Goal: Task Accomplishment & Management: Manage account settings

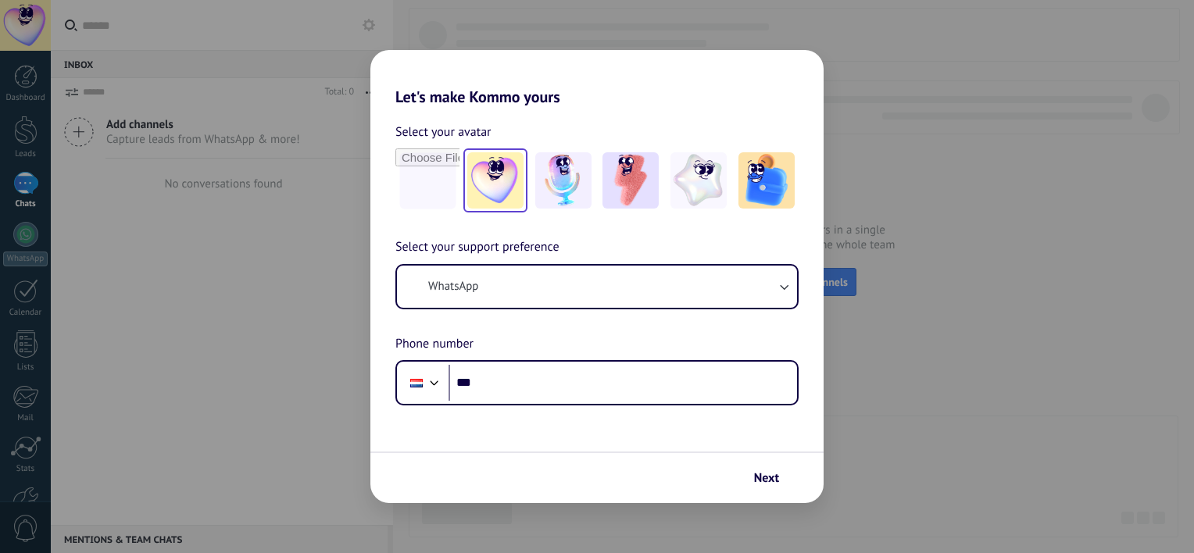
click at [34, 19] on div "Let's make Kommo yours Select your avatar Select your support preference WhatsA…" at bounding box center [597, 276] width 1194 height 553
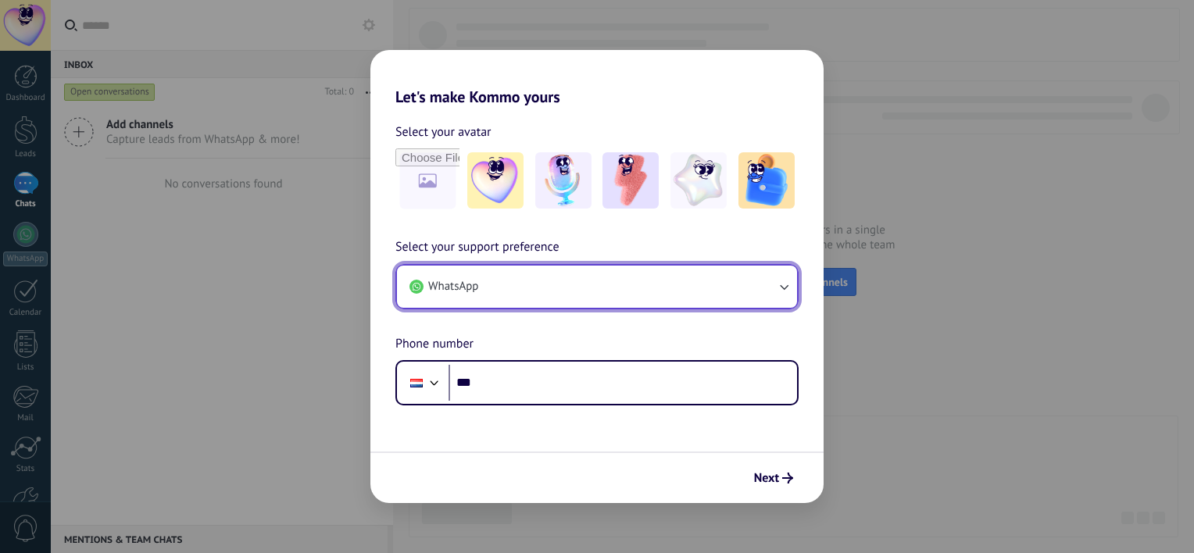
click at [541, 284] on button "WhatsApp" at bounding box center [597, 287] width 400 height 42
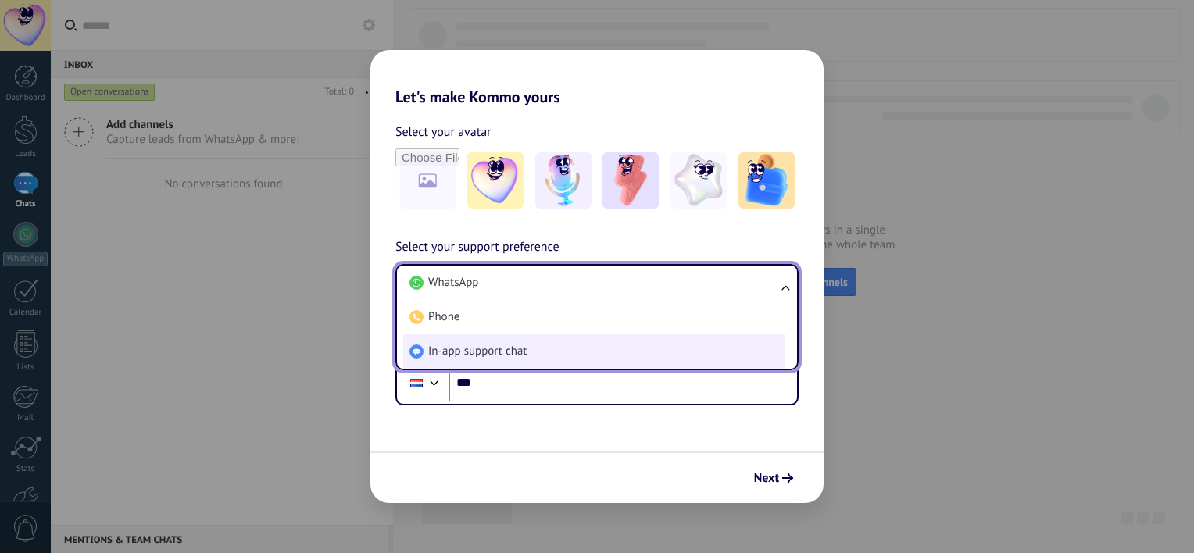
click at [547, 350] on li "In-app support chat" at bounding box center [593, 352] width 381 height 34
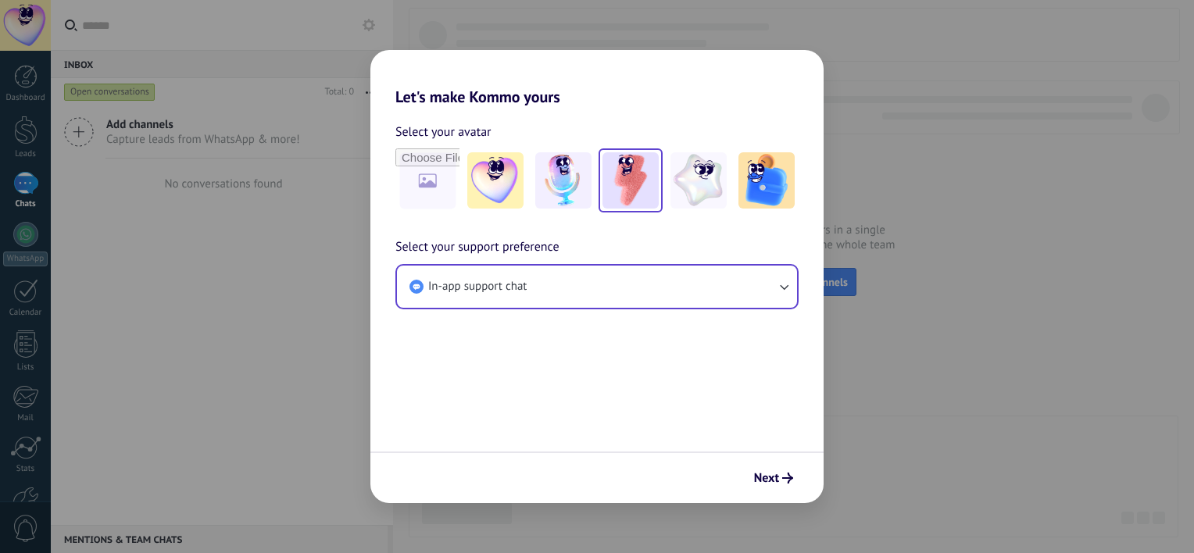
click at [660, 170] on div at bounding box center [631, 181] width 64 height 64
click at [797, 474] on button "Next" at bounding box center [773, 478] width 53 height 27
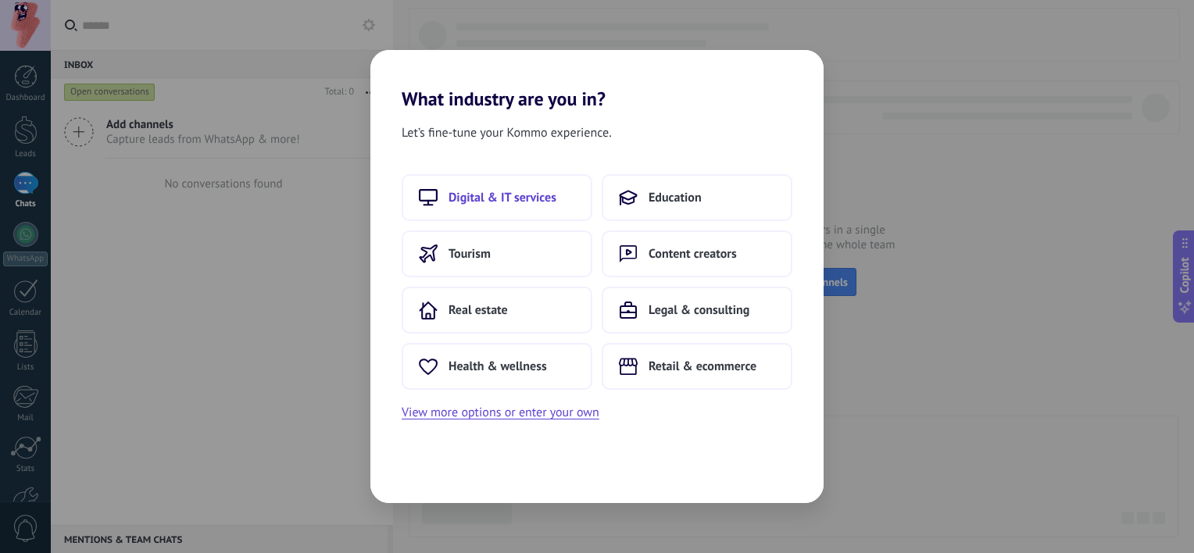
click at [482, 200] on span "Digital & IT services" at bounding box center [503, 198] width 108 height 16
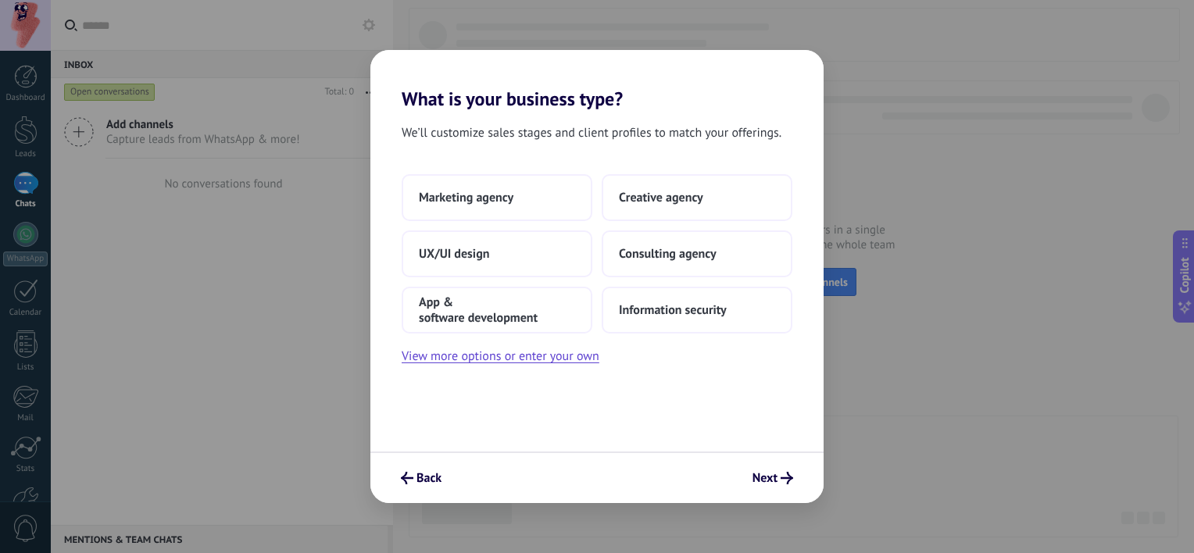
click at [484, 197] on span "Marketing agency" at bounding box center [466, 198] width 95 height 16
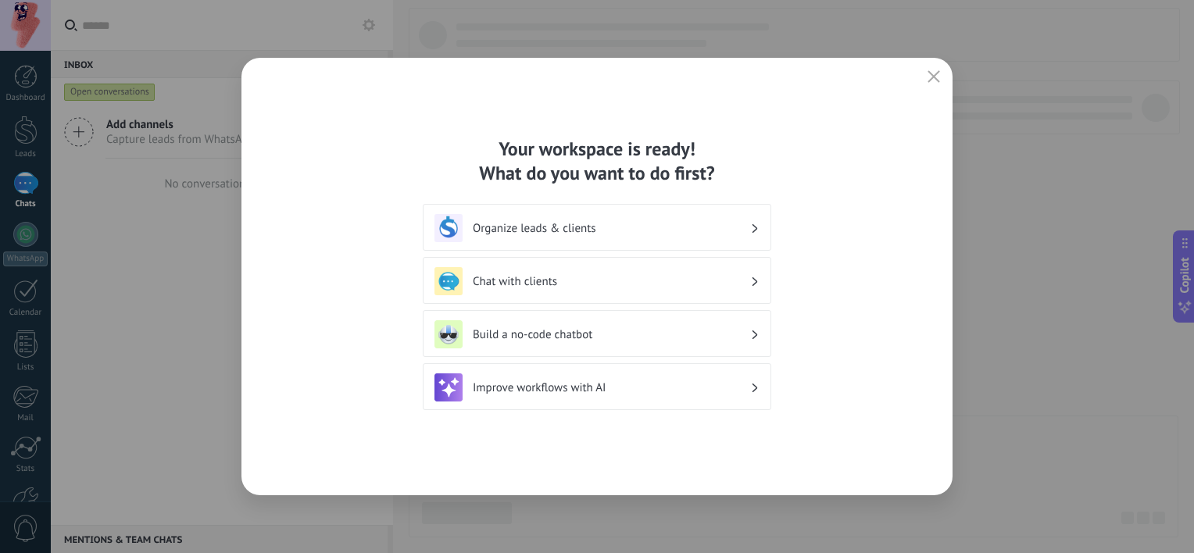
click at [41, 28] on div "Your workspace is ready! What do you want to do first? Organize leads & clients…" at bounding box center [597, 276] width 1194 height 553
drag, startPoint x: 938, startPoint y: 77, endPoint x: 317, endPoint y: 73, distance: 620.6
click at [938, 78] on icon "button" at bounding box center [934, 76] width 13 height 13
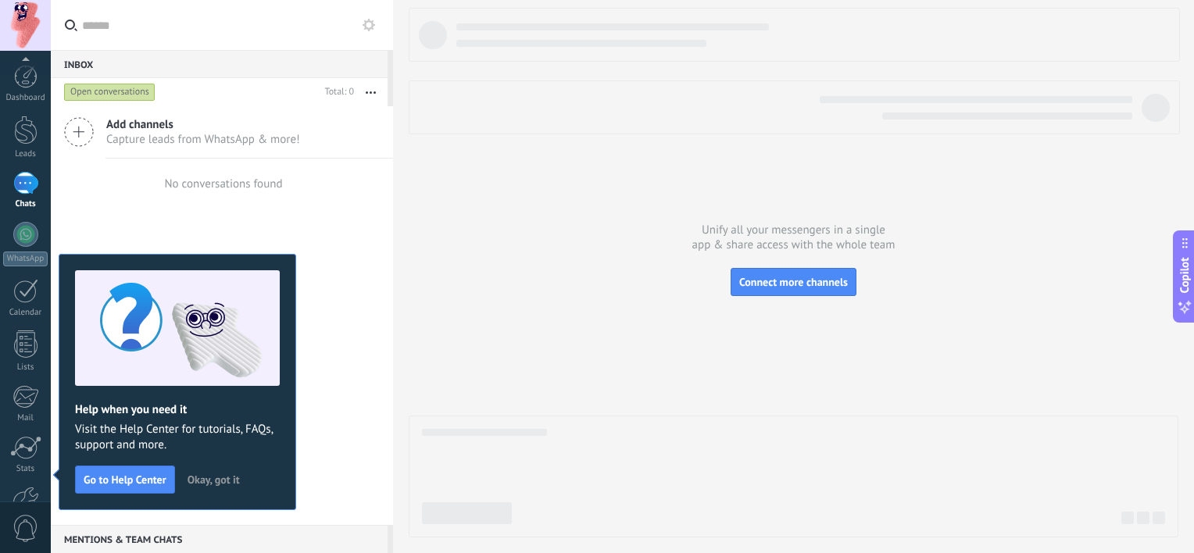
scroll to position [96, 0]
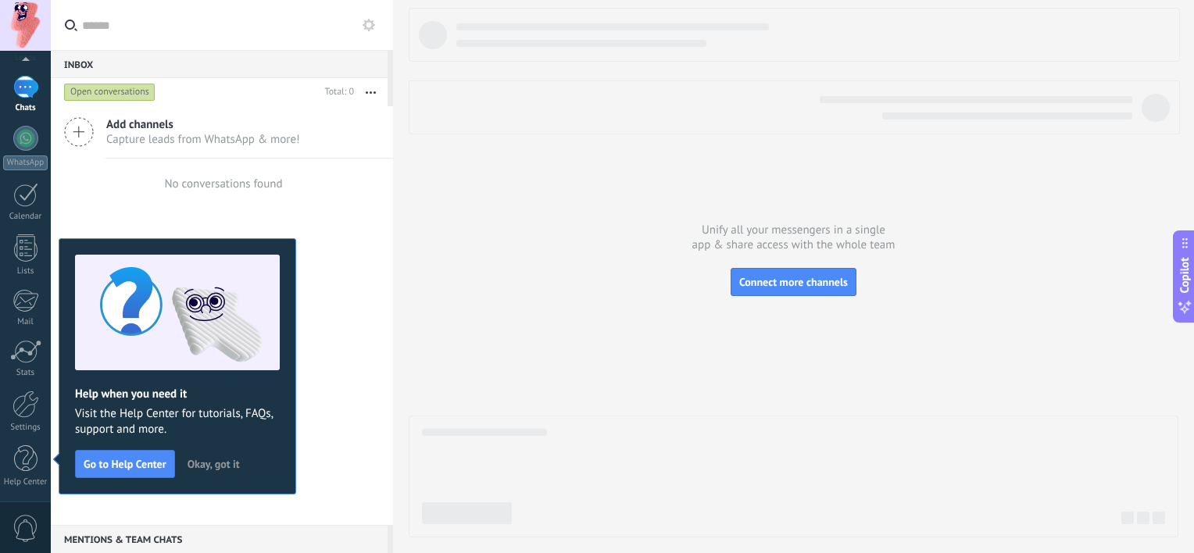
click at [34, 23] on div at bounding box center [25, 25] width 51 height 51
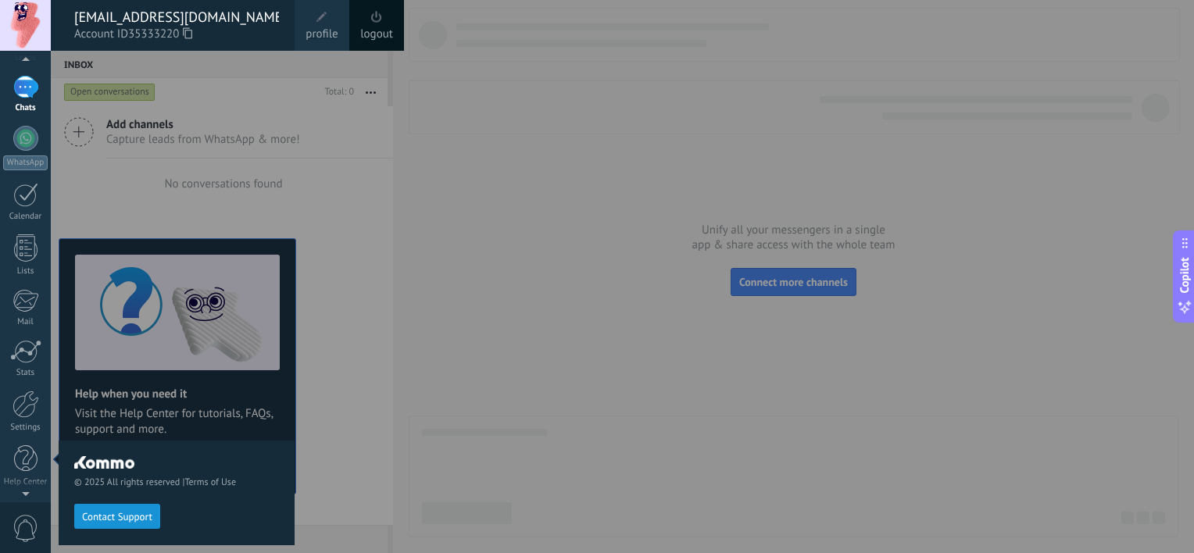
scroll to position [0, 0]
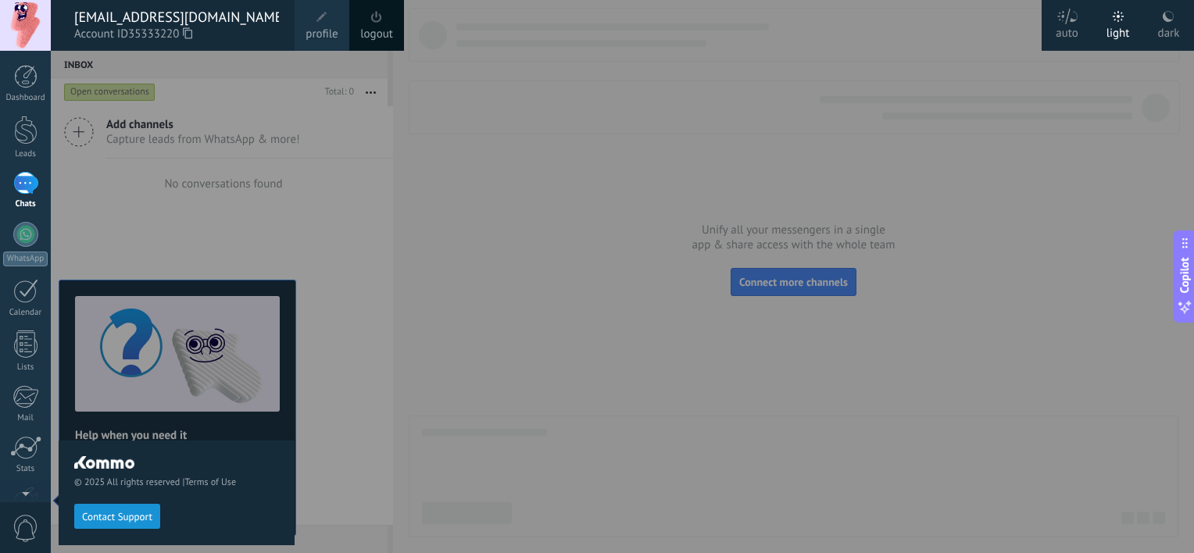
click at [192, 36] on icon at bounding box center [187, 33] width 9 height 12
click at [222, 267] on div "© 2025 All rights reserved | Terms of Use Contact Support" at bounding box center [177, 302] width 236 height 503
drag, startPoint x: 84, startPoint y: 14, endPoint x: 289, endPoint y: 5, distance: 205.0
click at [289, 5] on div "[EMAIL_ADDRESS][DOMAIN_NAME] Account ID 35333220" at bounding box center [173, 25] width 244 height 51
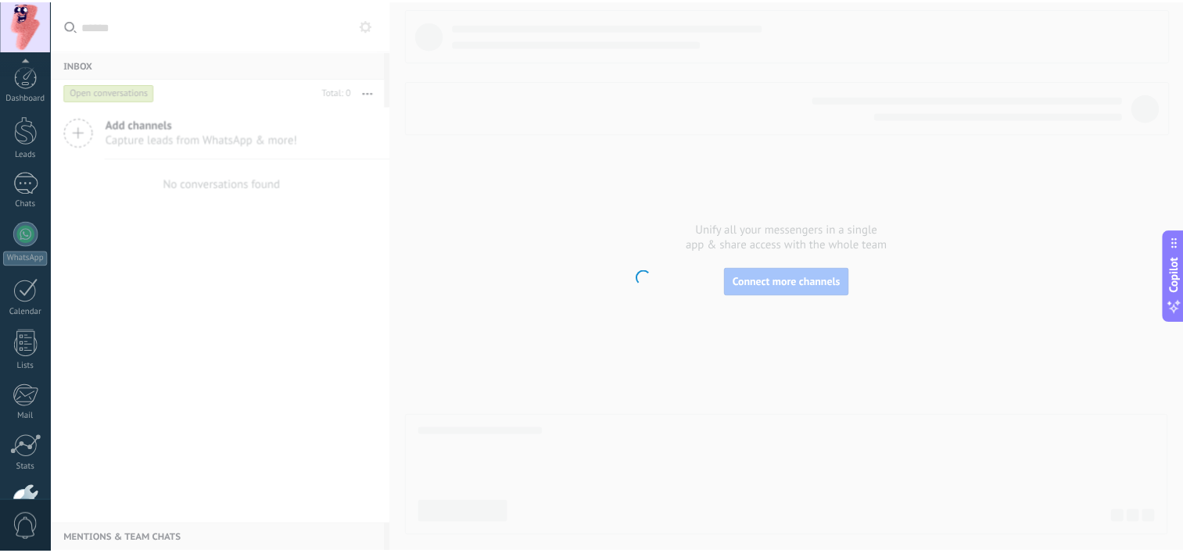
scroll to position [96, 0]
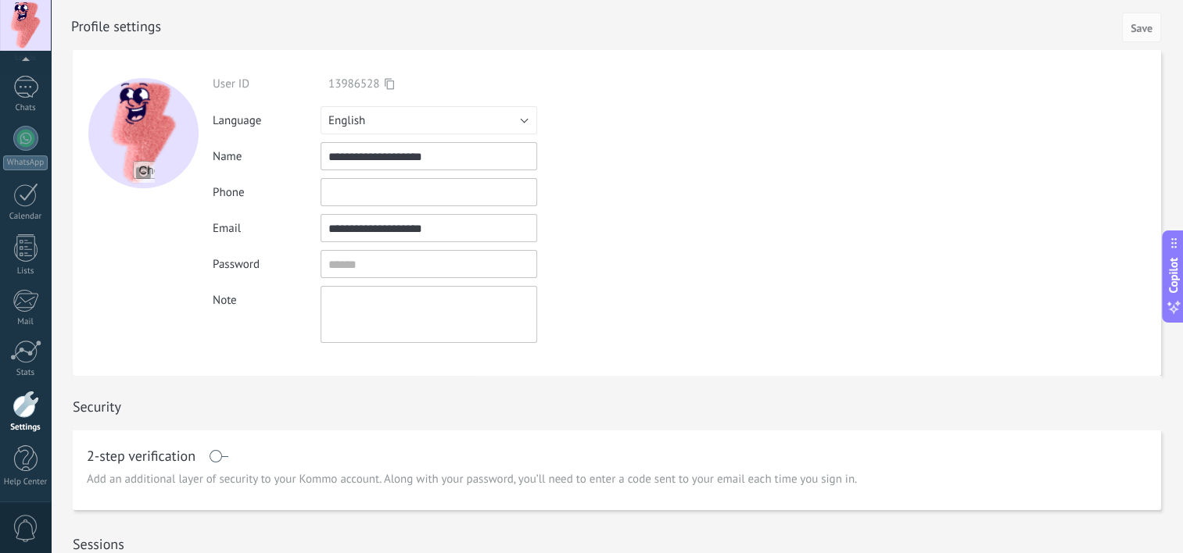
click at [50, 20] on div at bounding box center [25, 25] width 51 height 51
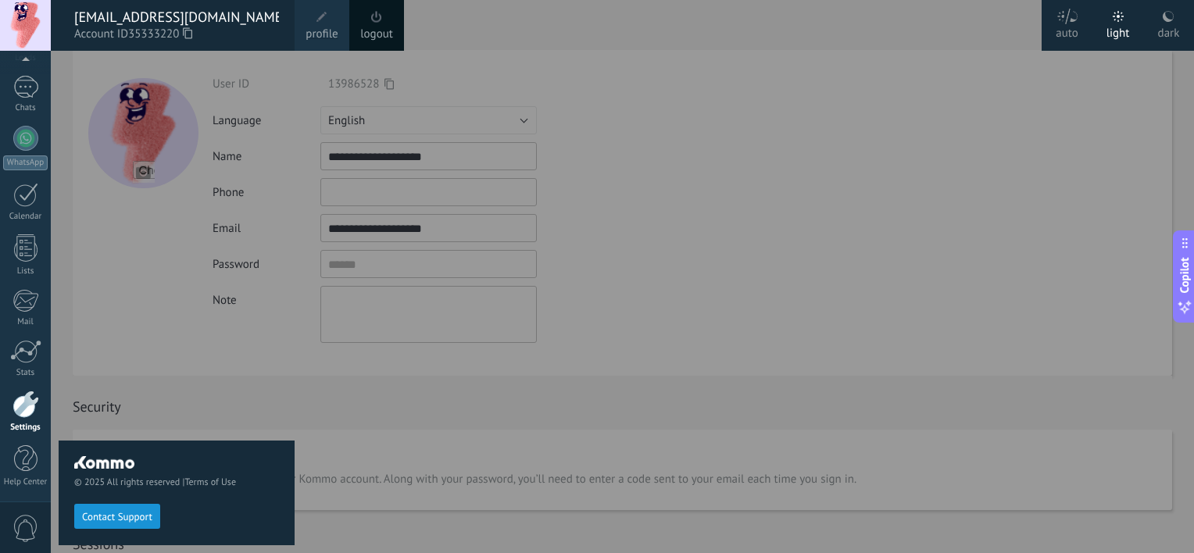
drag, startPoint x: 220, startPoint y: 14, endPoint x: 78, endPoint y: 16, distance: 142.3
click at [78, 16] on div "[EMAIL_ADDRESS][DOMAIN_NAME]" at bounding box center [176, 17] width 205 height 17
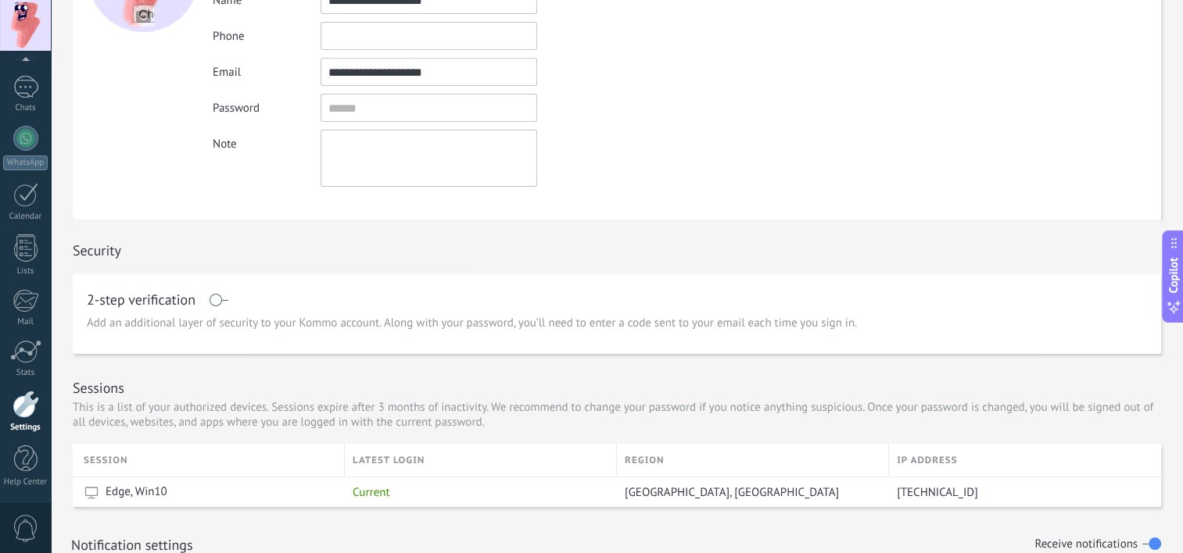
scroll to position [0, 0]
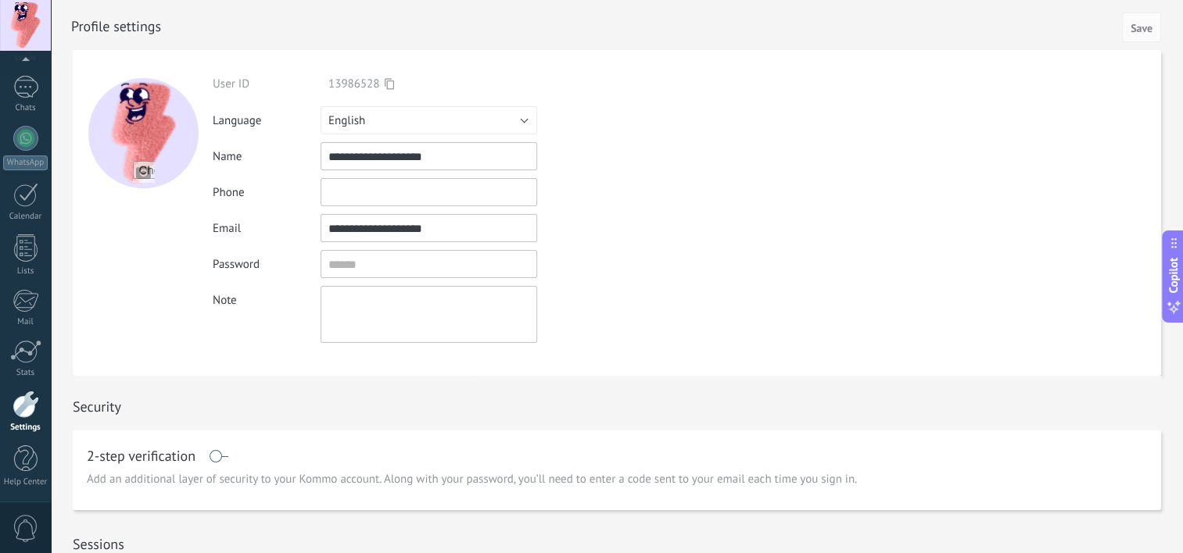
drag, startPoint x: 491, startPoint y: 153, endPoint x: 324, endPoint y: 156, distance: 166.5
click at [303, 152] on div "**********" at bounding box center [441, 156] width 457 height 28
